Goal: Navigation & Orientation: Go to known website

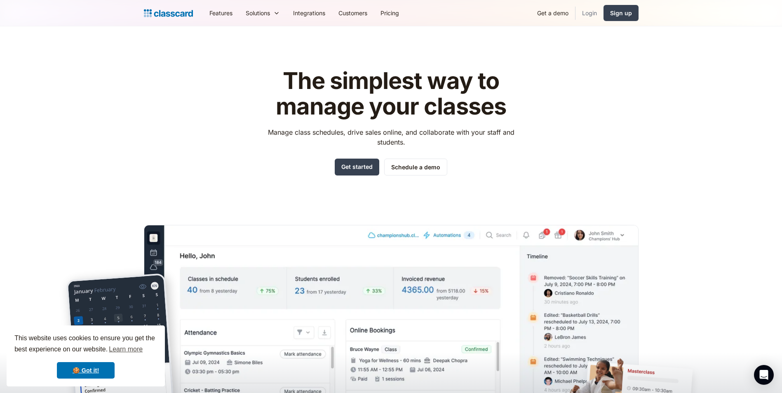
click at [593, 12] on link "Login" at bounding box center [589, 13] width 28 height 19
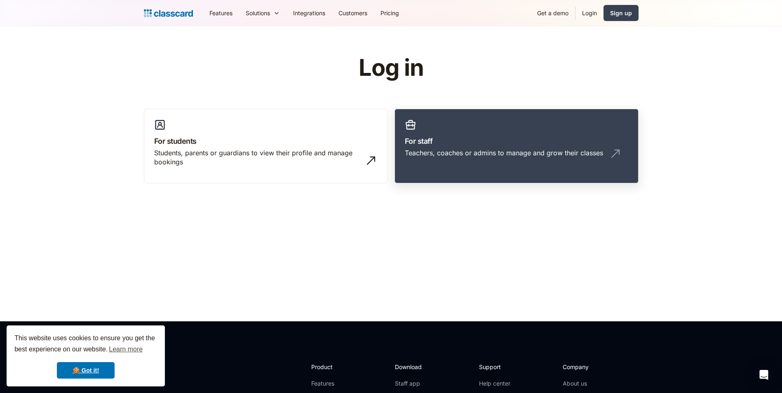
click at [494, 133] on link "For staff Teachers, coaches or admins to manage and grow their classes" at bounding box center [516, 146] width 244 height 75
